Goal: Navigation & Orientation: Find specific page/section

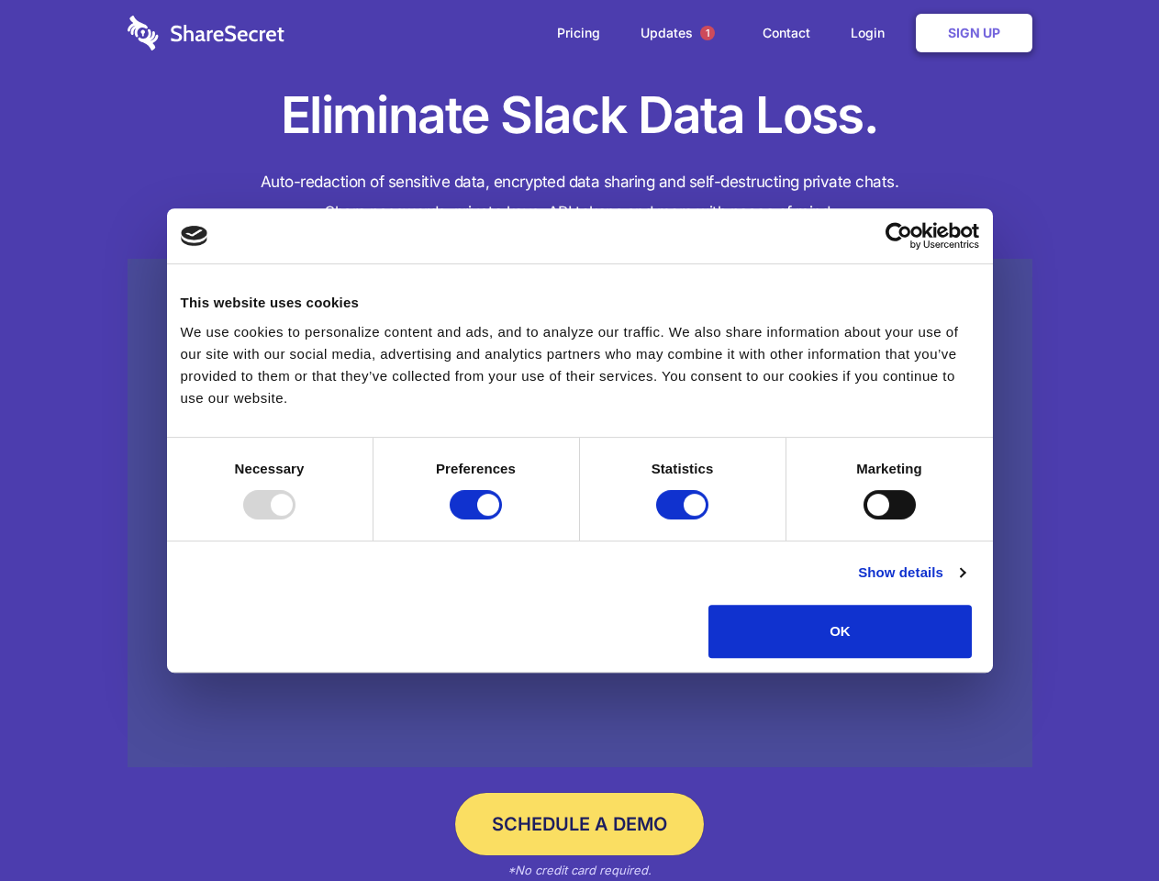
click at [296, 520] on div at bounding box center [269, 504] width 52 height 29
click at [502, 520] on input "Preferences" at bounding box center [476, 504] width 52 height 29
checkbox input "false"
click at [685, 520] on input "Statistics" at bounding box center [682, 504] width 52 height 29
checkbox input "false"
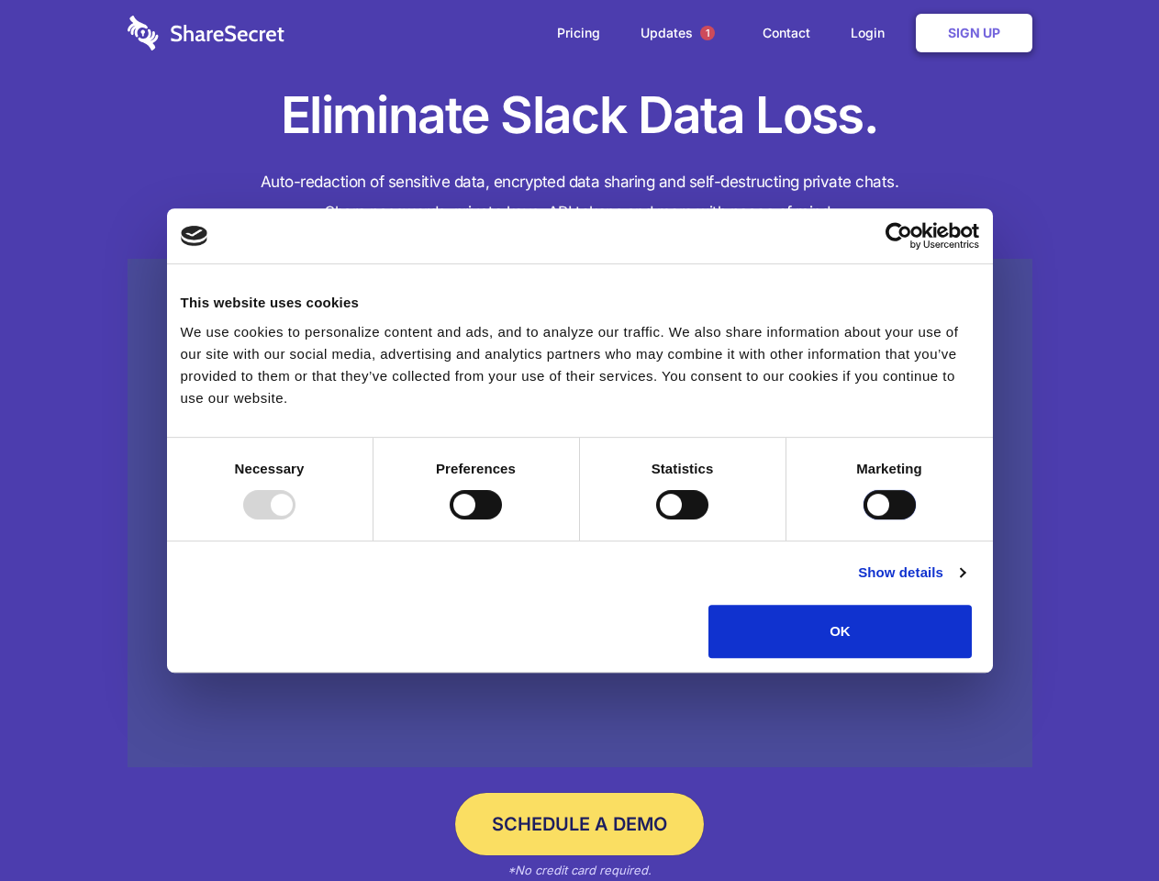
click at [864, 520] on input "Marketing" at bounding box center [890, 504] width 52 height 29
checkbox input "true"
click at [965, 584] on link "Show details" at bounding box center [911, 573] width 106 height 22
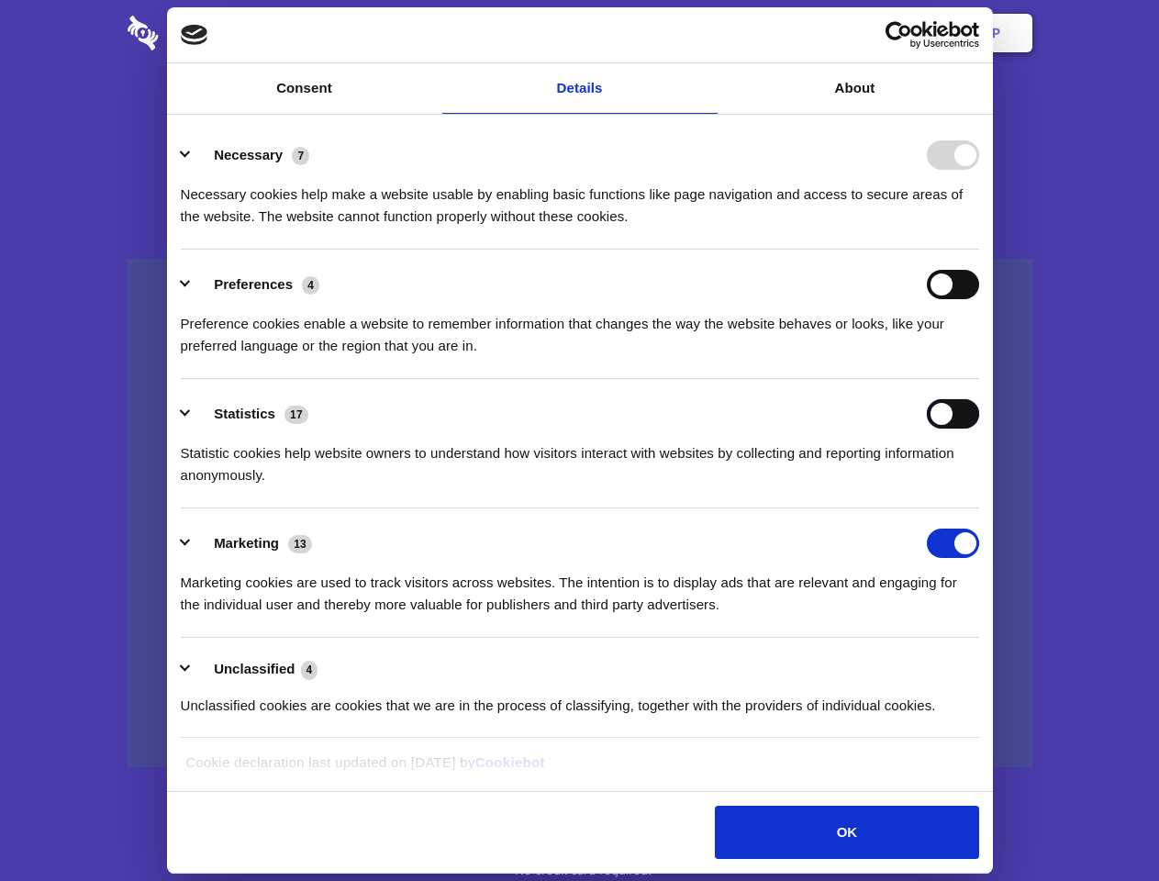
click at [980, 487] on div "Statistics 17 Statistic cookies help website owners to understand how visitors …" at bounding box center [580, 442] width 799 height 87
click at [707, 33] on span "1" at bounding box center [707, 33] width 15 height 15
